Goal: Task Accomplishment & Management: Manage account settings

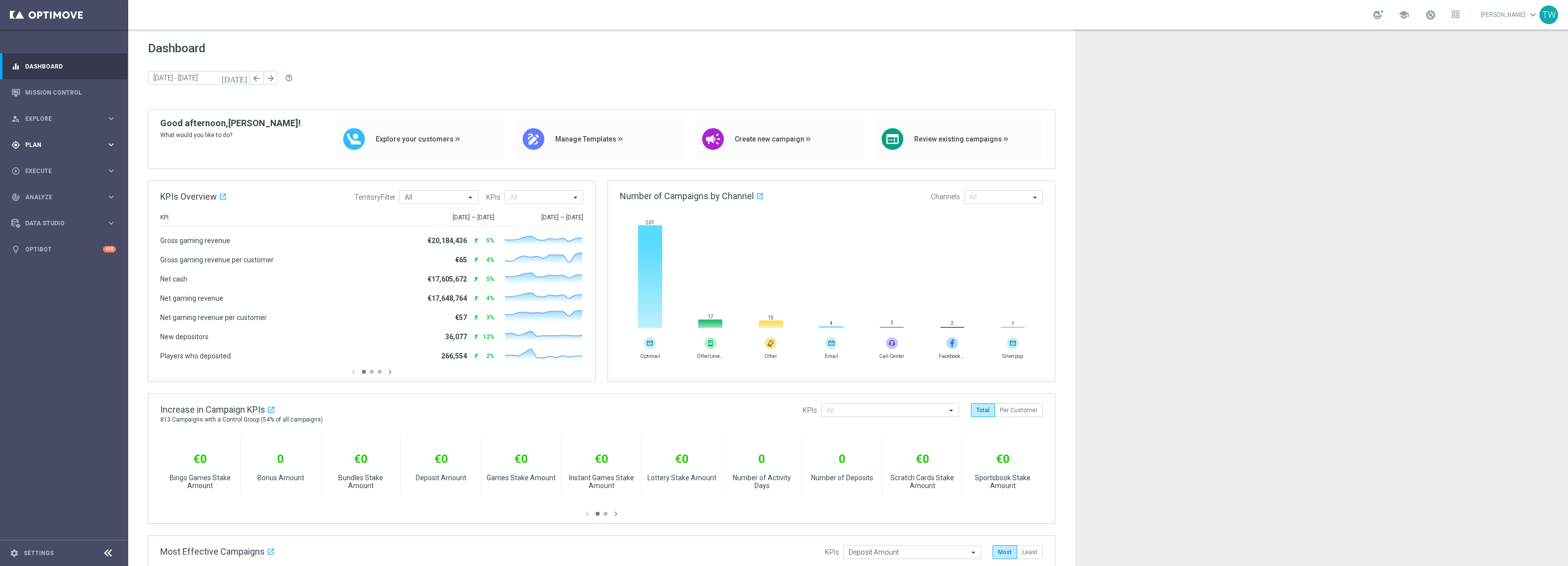
click at [91, 140] on div "gps_fixed Plan" at bounding box center [59, 145] width 95 height 9
click at [57, 166] on link "Target Groups" at bounding box center [63, 165] width 77 height 8
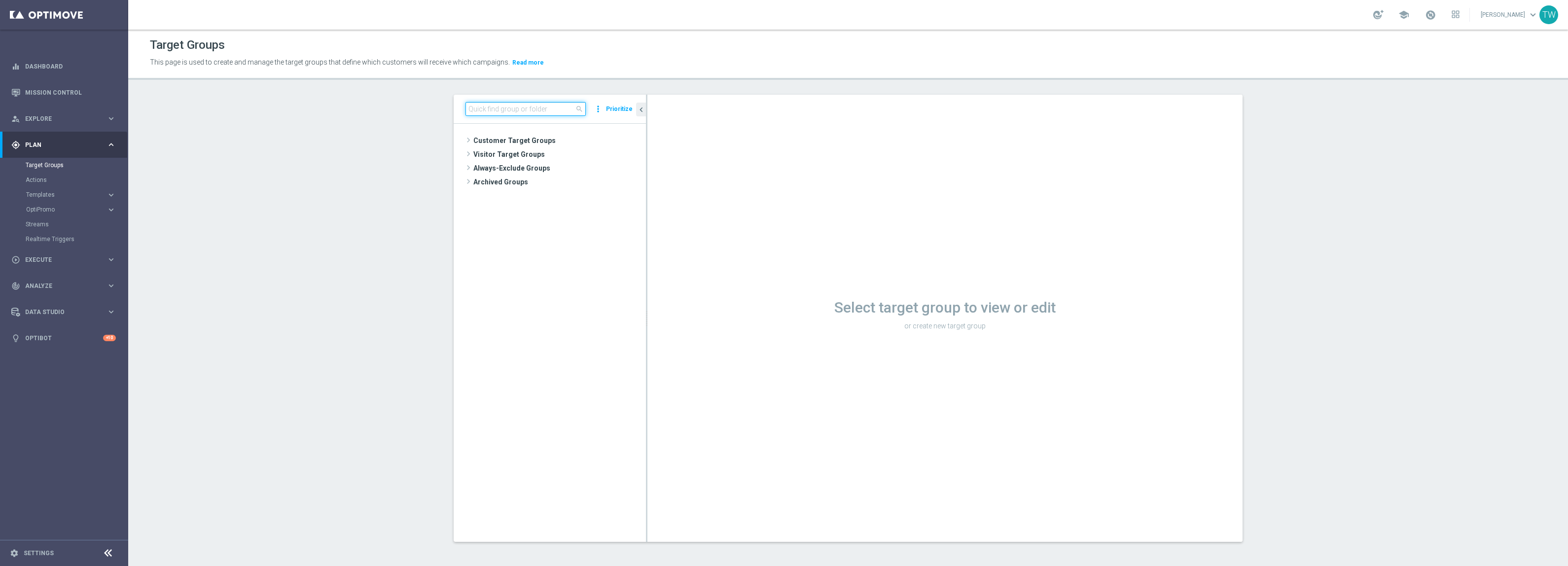
click at [494, 104] on input at bounding box center [525, 109] width 120 height 14
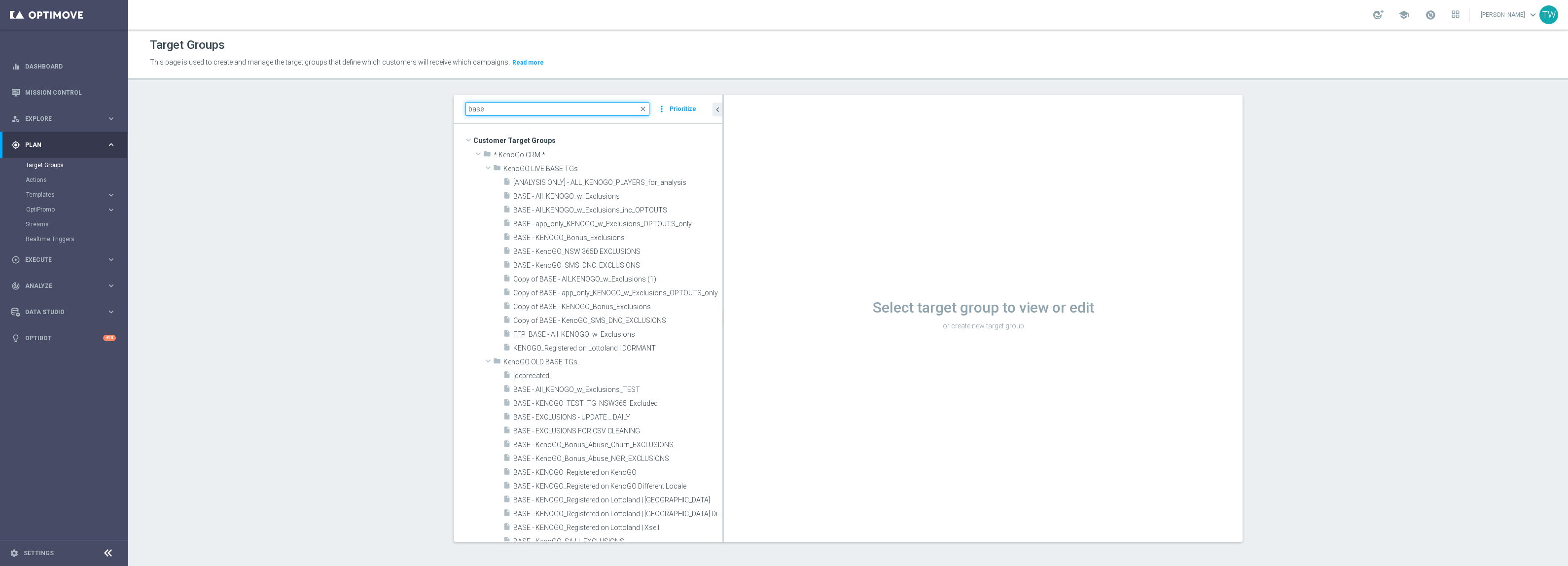
drag, startPoint x: 646, startPoint y: 335, endPoint x: 757, endPoint y: 325, distance: 111.4
click at [757, 325] on as-split "base close more_vert Prioritize Customer Target Groups library_add create_new_f…" at bounding box center [848, 318] width 789 height 447
type input "base"
click at [605, 225] on span "BASE - app_only_KENOGO_w_Exclusions_OPTOUTS_only" at bounding box center [605, 224] width 186 height 8
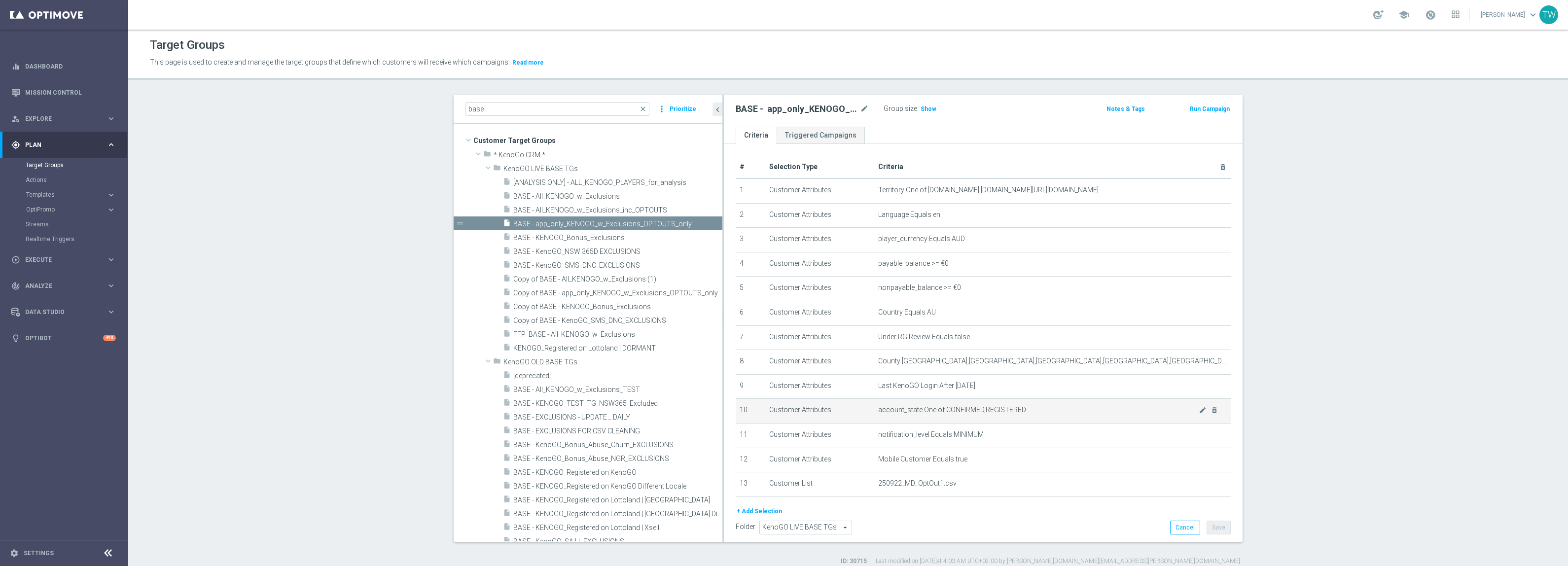
scroll to position [59, 0]
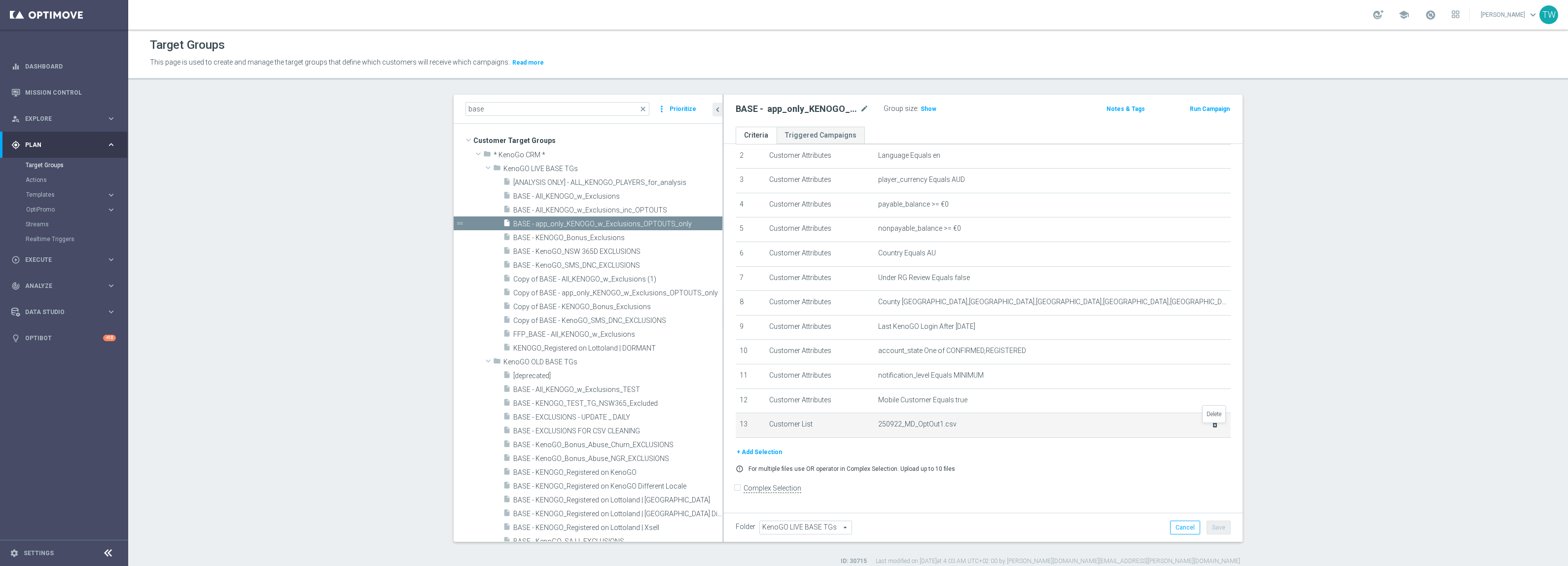
click at [1216, 429] on icon "delete_forever" at bounding box center [1215, 424] width 8 height 8
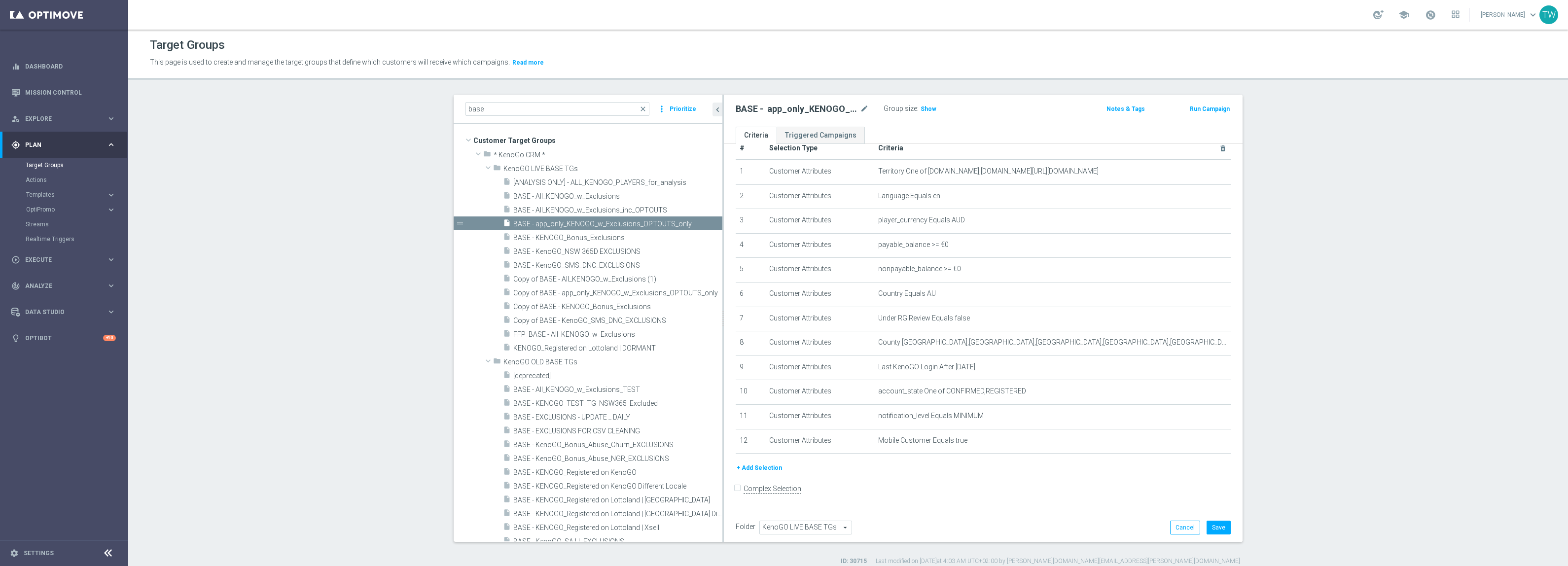
click at [752, 474] on button "+ Add Selection" at bounding box center [759, 468] width 47 height 11
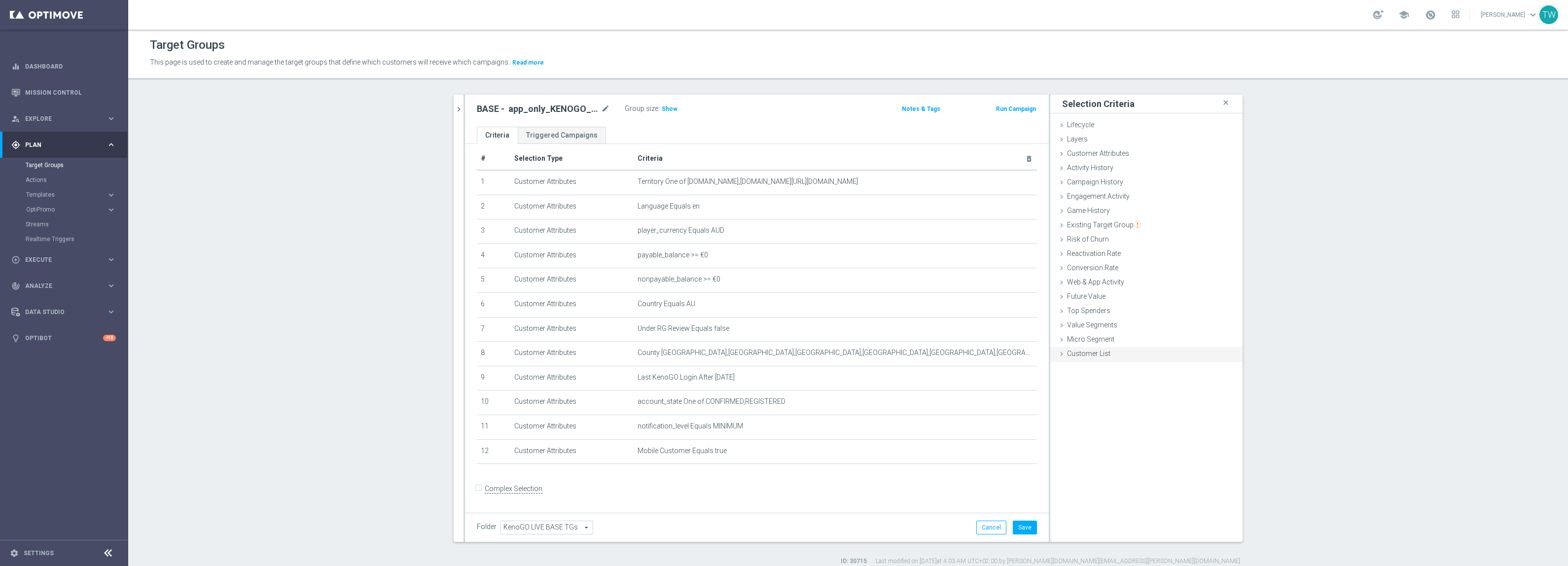
click at [1144, 352] on div "Customer List done" at bounding box center [1146, 355] width 192 height 15
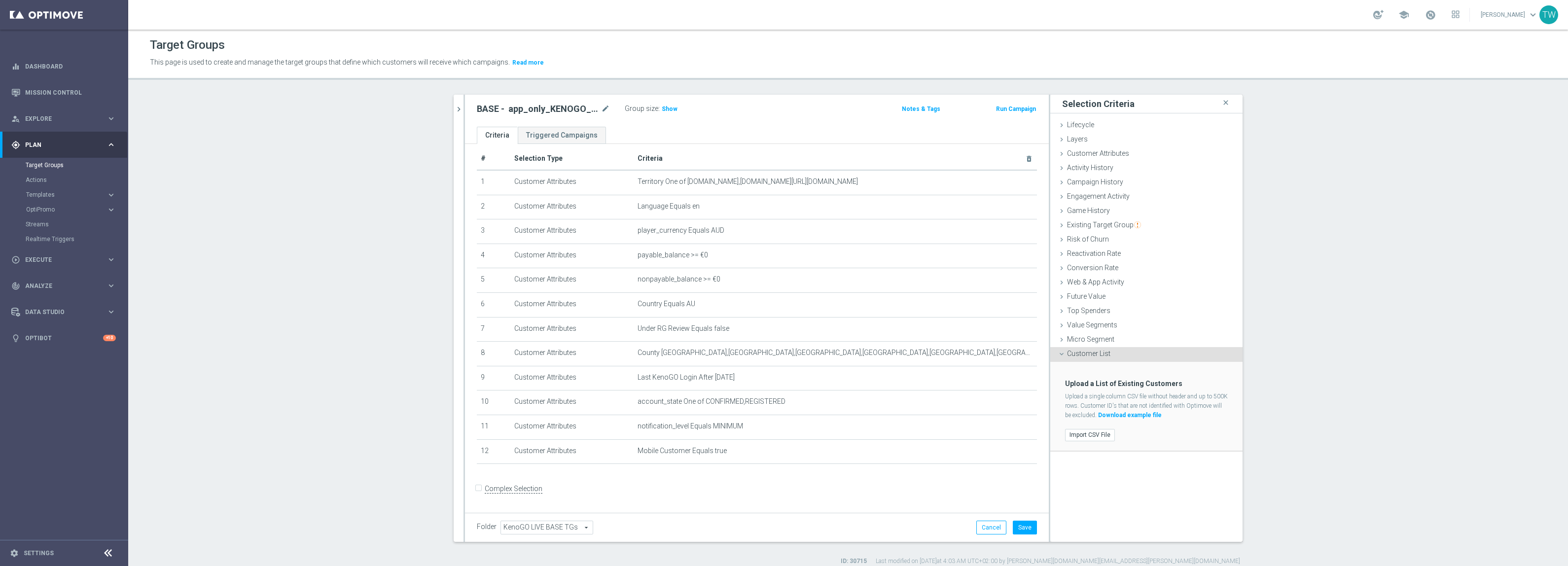
click at [1086, 427] on div "Import CSV File" at bounding box center [1146, 435] width 177 height 16
click at [1085, 432] on label "Import CSV File" at bounding box center [1089, 435] width 50 height 13
click at [0, 0] on input "Import CSV File" at bounding box center [0, 0] width 0 height 0
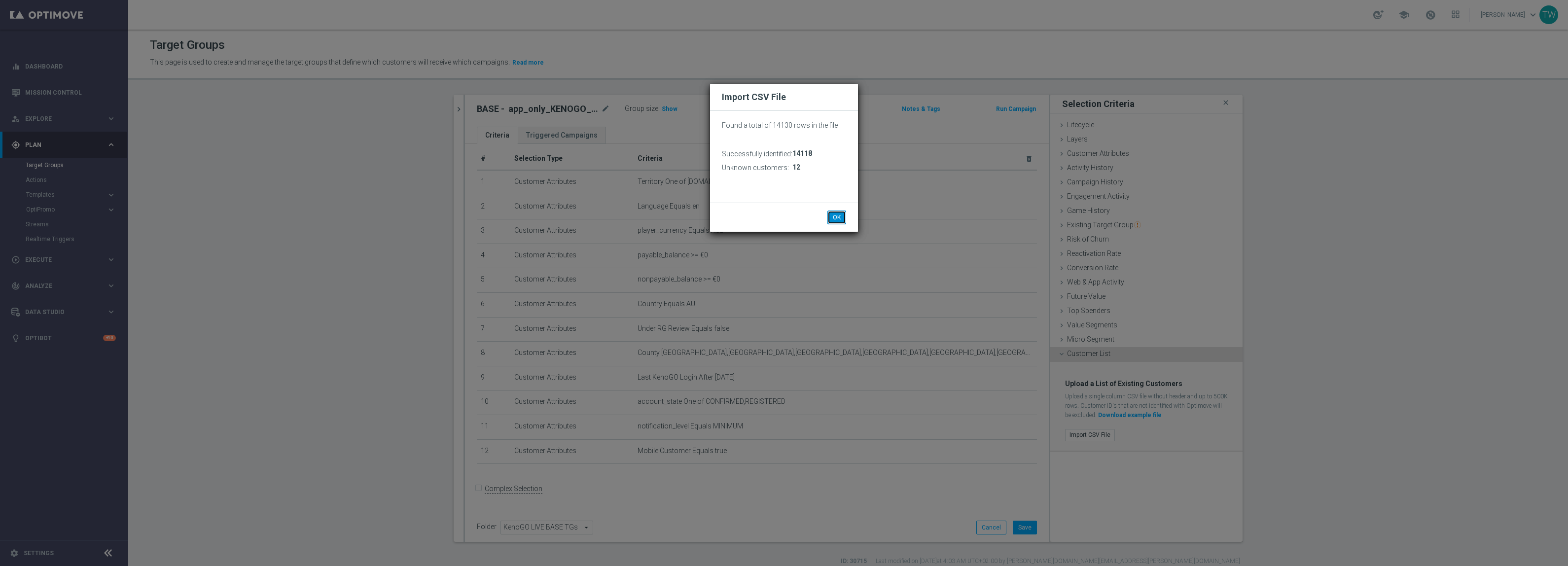
click at [839, 213] on button "OK" at bounding box center [837, 217] width 19 height 14
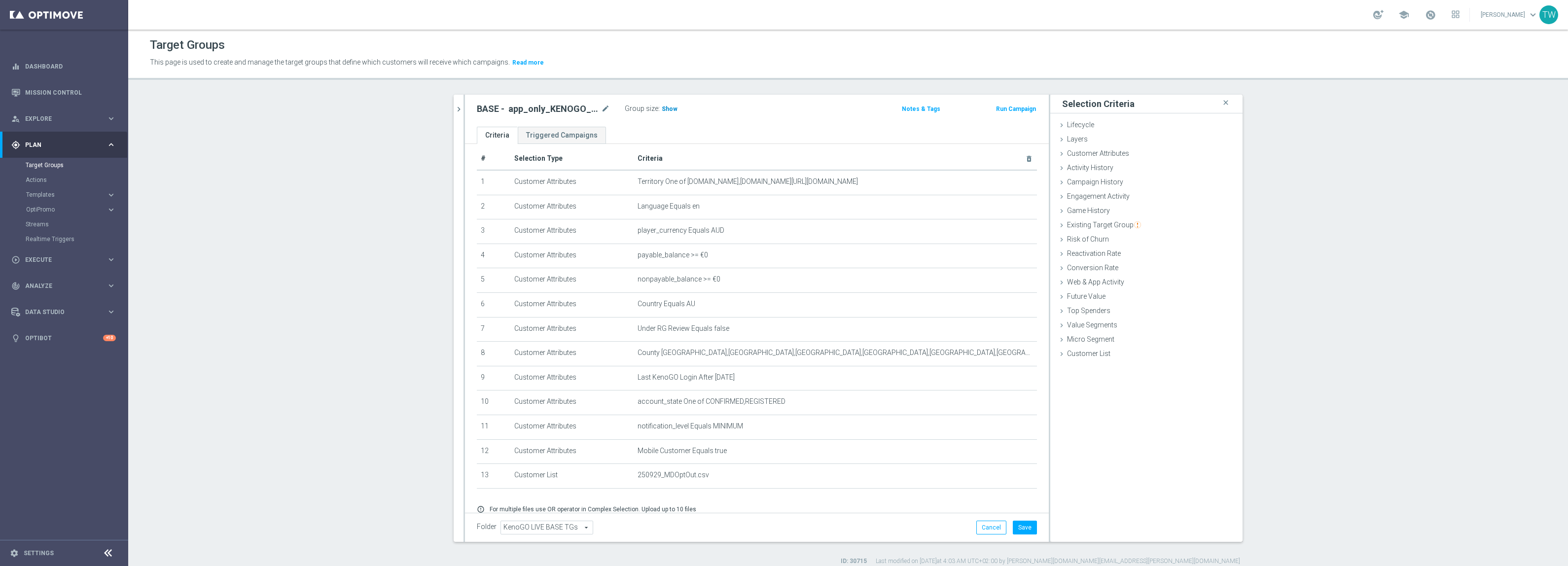
click at [668, 107] on span "Show" at bounding box center [669, 109] width 16 height 7
click at [1030, 526] on button "Save" at bounding box center [1024, 527] width 24 height 14
click at [662, 111] on span "5,986" at bounding box center [670, 110] width 17 height 10
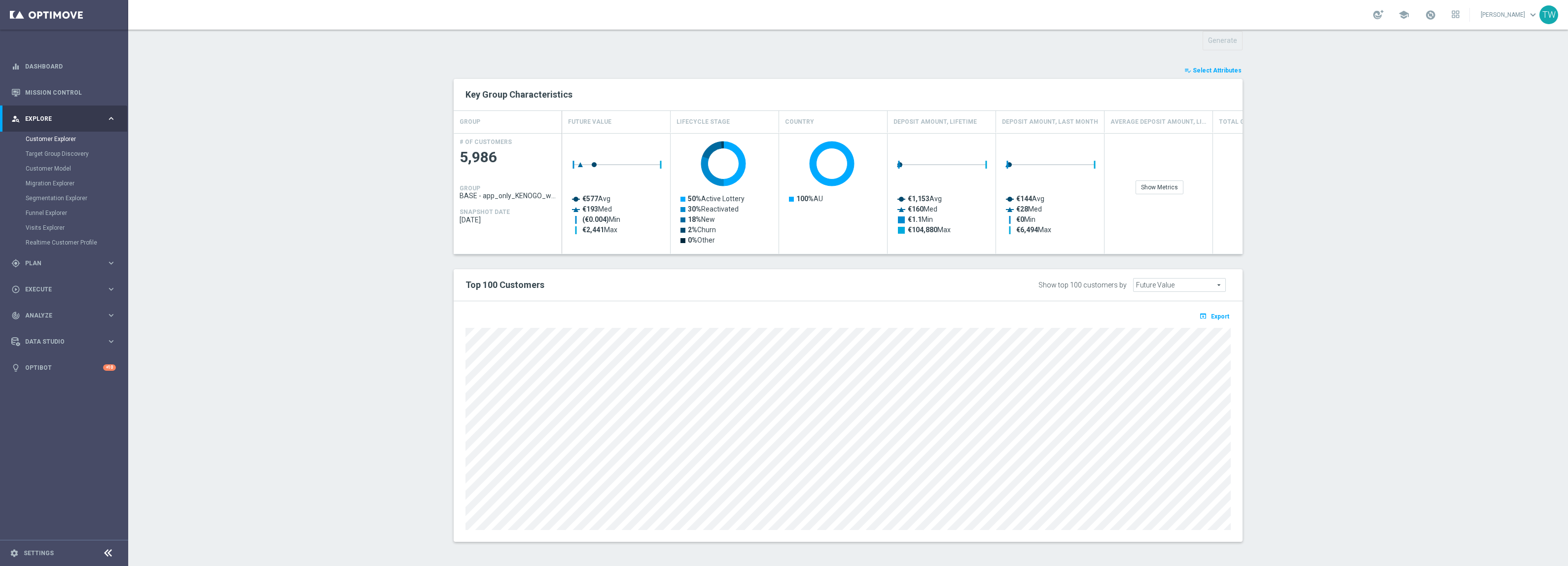
scroll to position [356, 0]
click at [1224, 314] on span "Export" at bounding box center [1220, 315] width 18 height 7
